Goal: Transaction & Acquisition: Purchase product/service

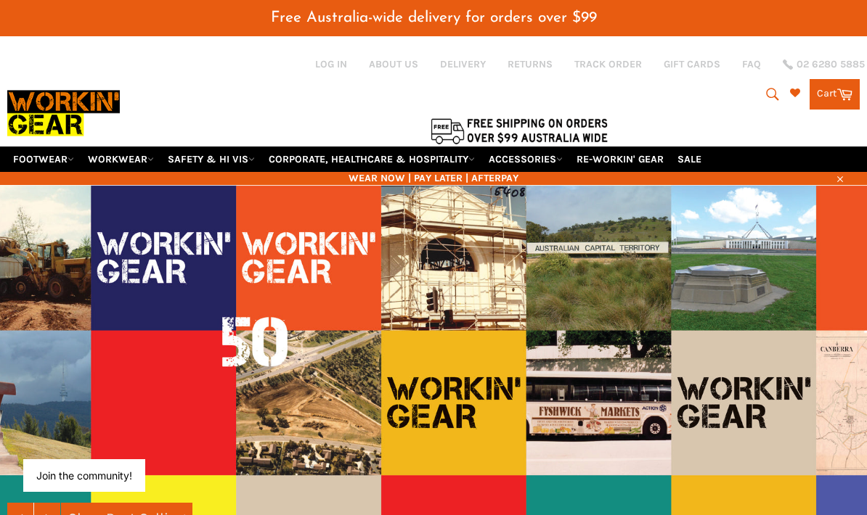
click at [115, 171] on link "WORKWEAR" at bounding box center [121, 159] width 78 height 25
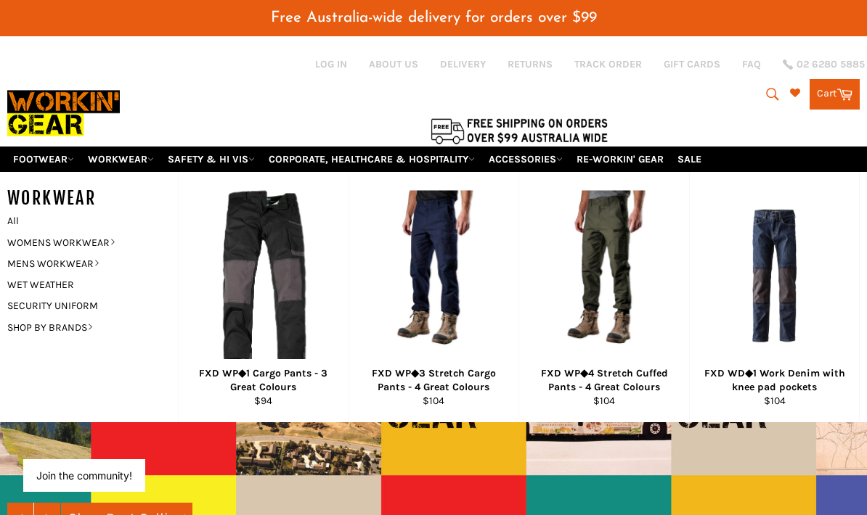
click at [94, 251] on link "WOMENS WORKWEAR" at bounding box center [81, 242] width 163 height 21
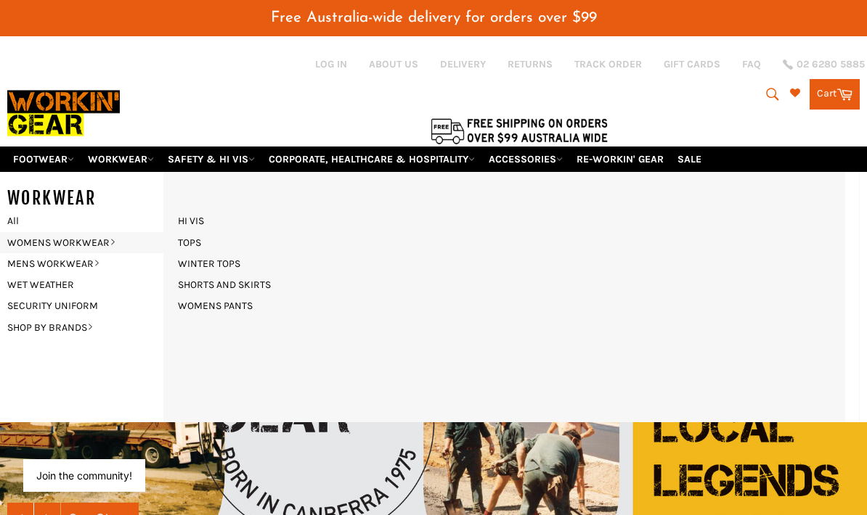
click at [221, 304] on link "WOMENS PANTS" at bounding box center [215, 305] width 89 height 21
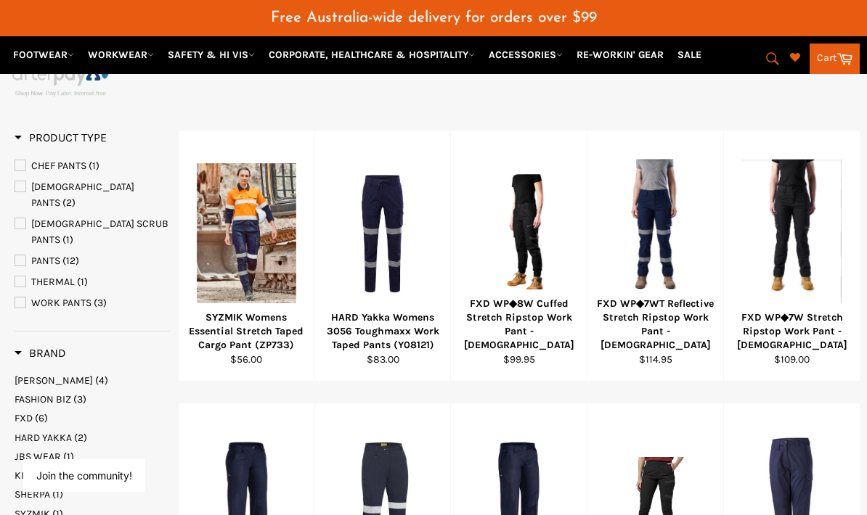
scroll to position [272, 0]
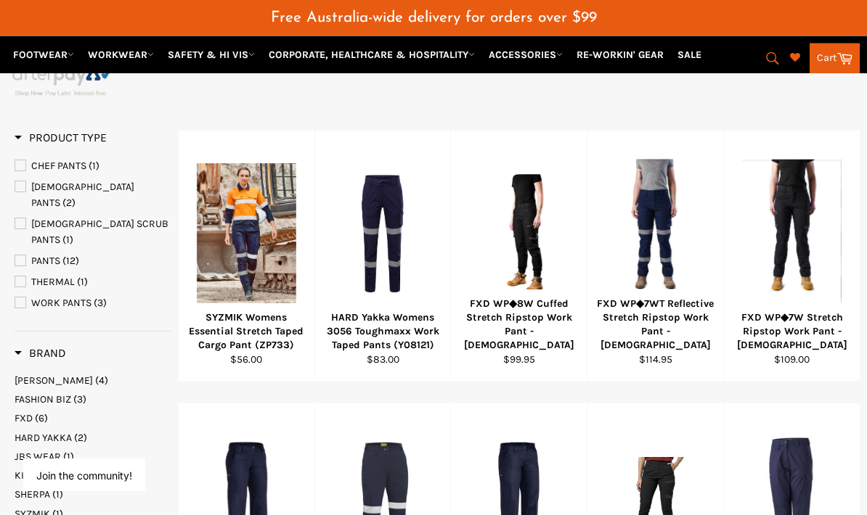
click at [858, 345] on div "View" at bounding box center [792, 256] width 136 height 250
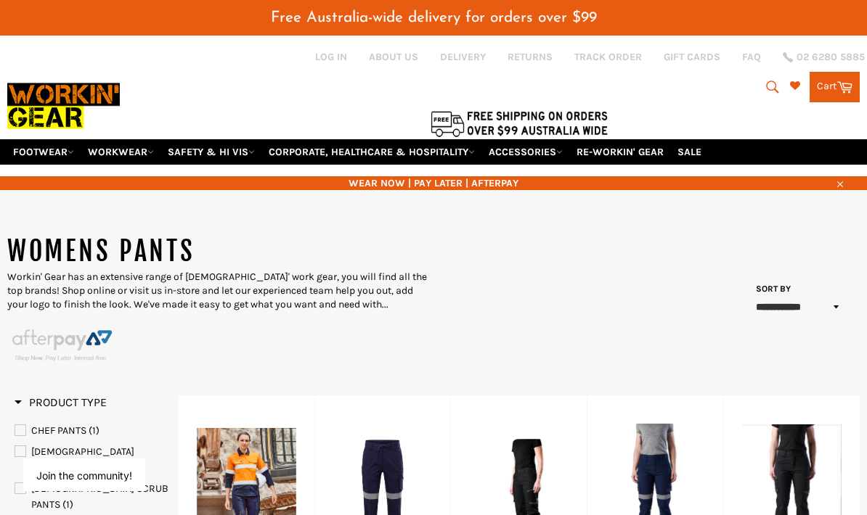
scroll to position [0, 0]
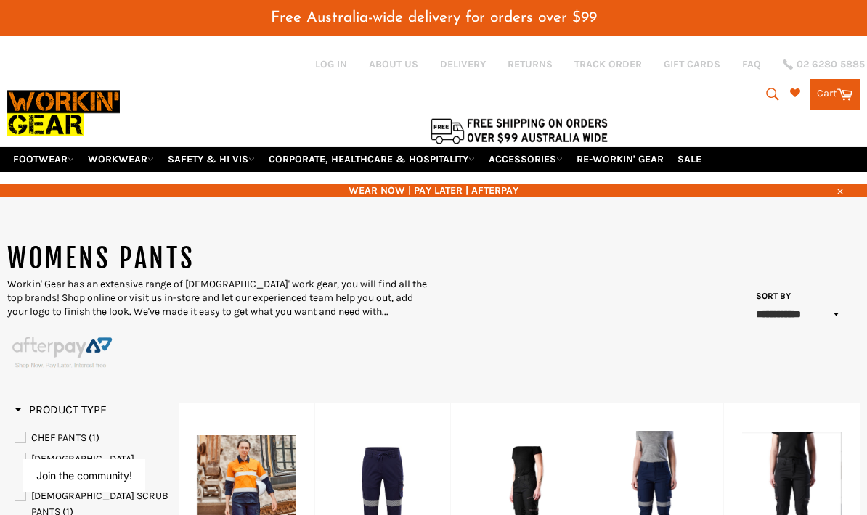
click at [764, 99] on icon "submit" at bounding box center [772, 94] width 16 height 16
click at [679, 94] on input "Search" at bounding box center [713, 95] width 182 height 28
paste input "WOMEN'S LEGENDS COTTON CARGO PANT hard yakka"
type input "WOMEN'S LEGENDS COTTON CARGO PANT hard yakka"
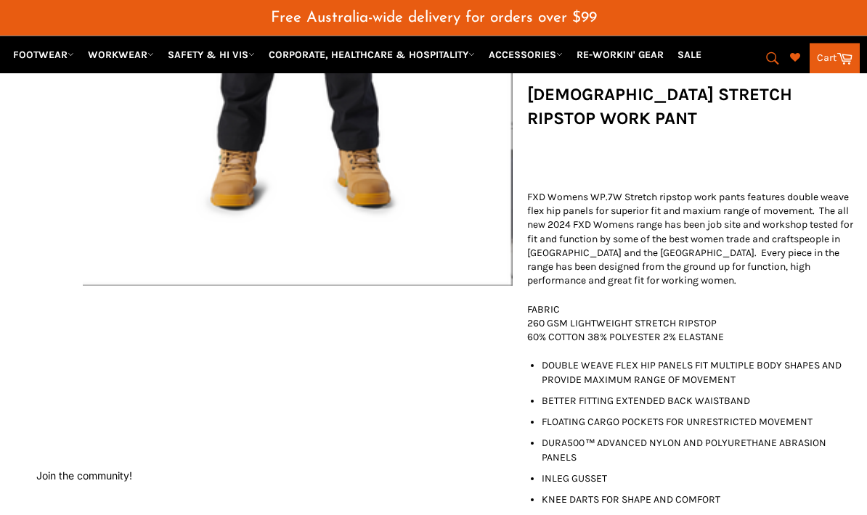
scroll to position [584, 0]
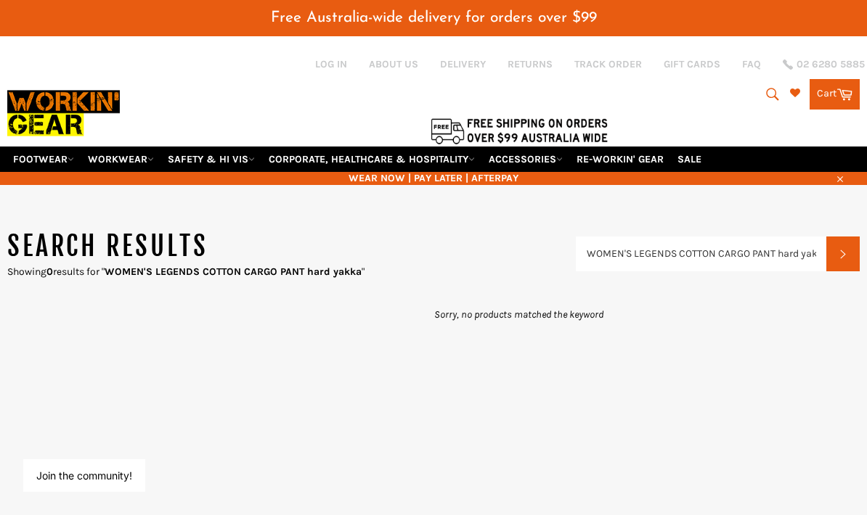
click at [144, 164] on link "WORKWEAR" at bounding box center [121, 159] width 78 height 25
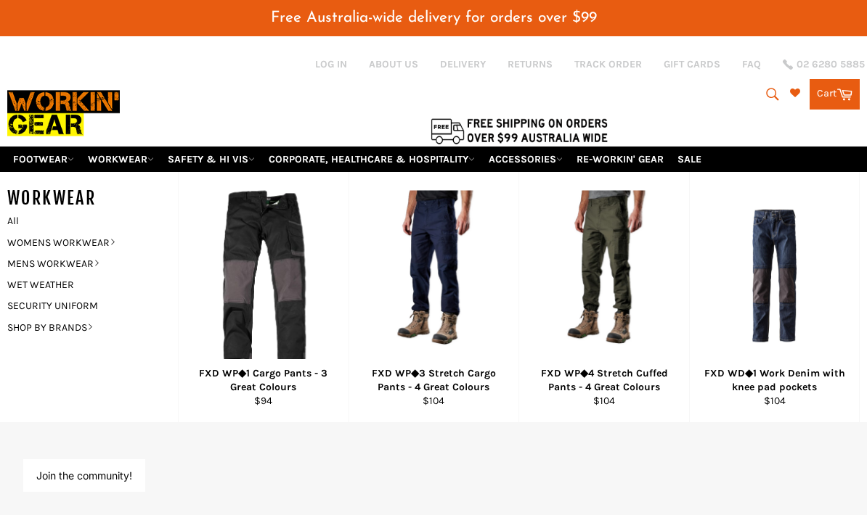
click at [91, 238] on link "WOMENS WORKWEAR" at bounding box center [81, 242] width 163 height 21
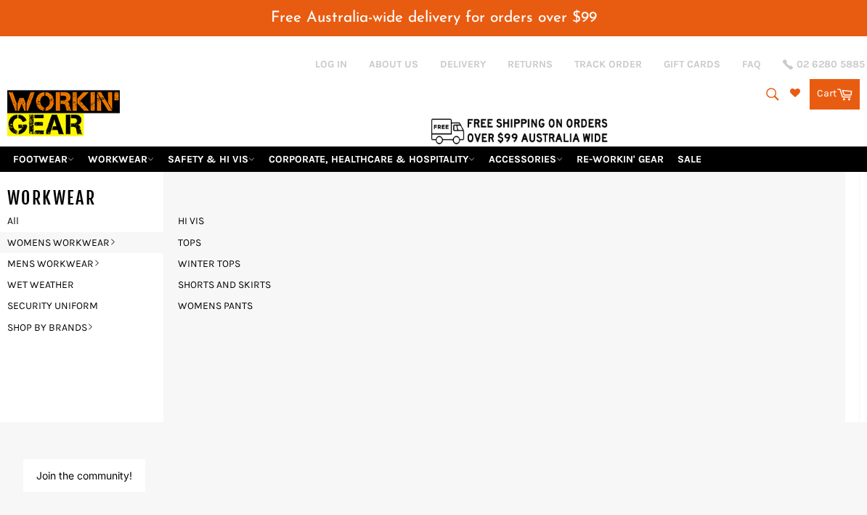
click at [237, 303] on link "WOMENS PANTS" at bounding box center [215, 305] width 89 height 21
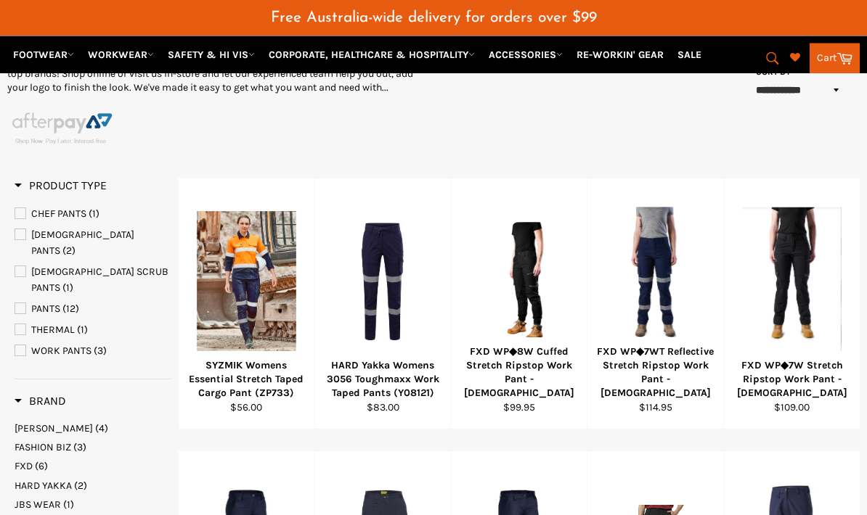
scroll to position [212, 0]
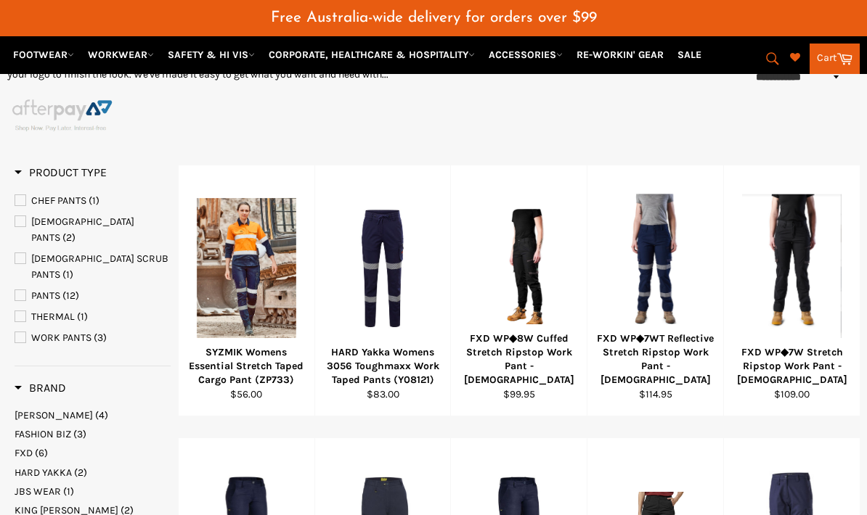
click at [76, 467] on span "(2)" at bounding box center [80, 473] width 13 height 12
